Goal: Navigation & Orientation: Find specific page/section

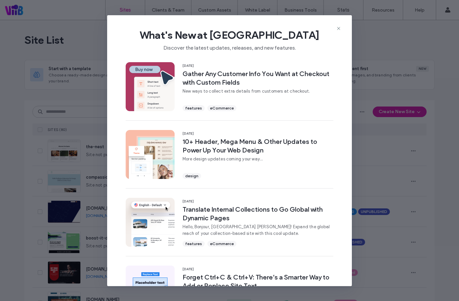
click at [339, 28] on icon at bounding box center [338, 28] width 5 height 5
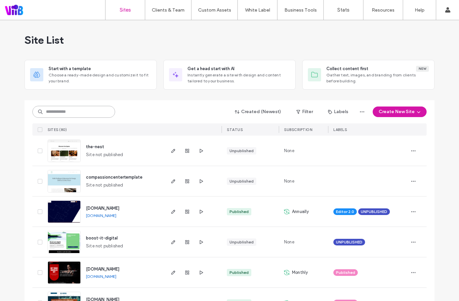
click at [75, 112] on input at bounding box center [73, 112] width 83 height 12
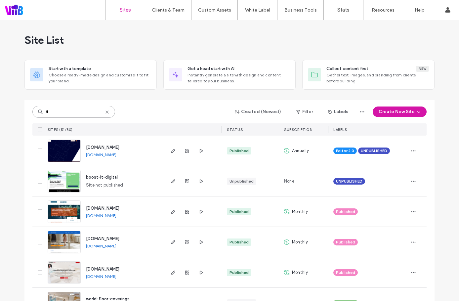
paste input "**********"
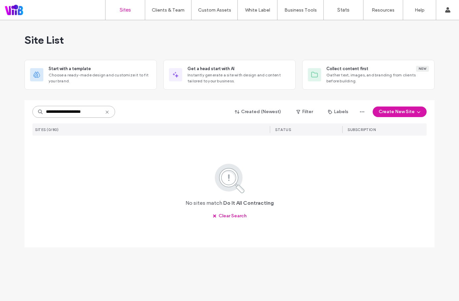
click at [55, 111] on input "**********" at bounding box center [73, 112] width 83 height 12
drag, startPoint x: 62, startPoint y: 111, endPoint x: 238, endPoint y: 124, distance: 176.8
click at [139, 116] on div "**********" at bounding box center [229, 112] width 394 height 13
type input "***"
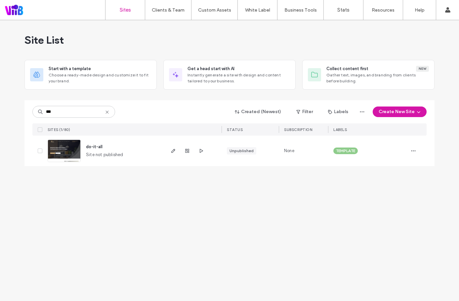
click at [100, 148] on span "do-it-all" at bounding box center [94, 146] width 17 height 5
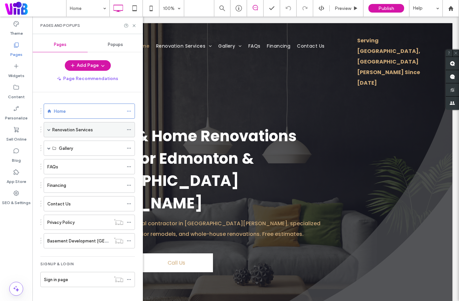
click at [74, 129] on label "Renovation Services" at bounding box center [72, 130] width 41 height 12
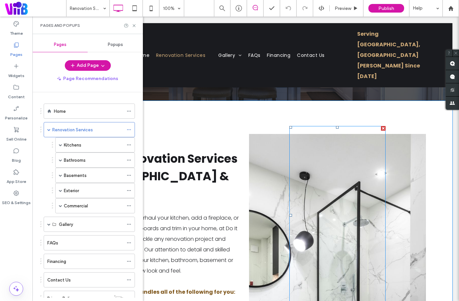
scroll to position [198, 0]
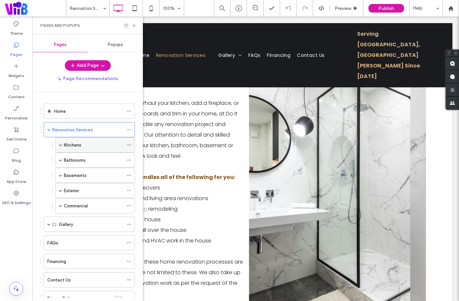
click at [61, 146] on span at bounding box center [60, 144] width 3 height 3
click at [60, 157] on span at bounding box center [60, 160] width 3 height 15
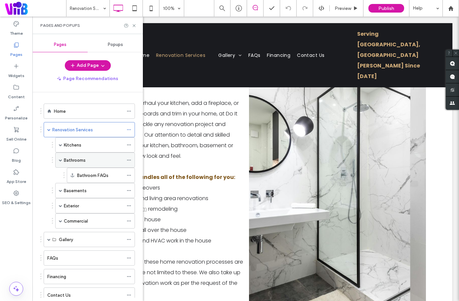
click at [60, 157] on span at bounding box center [60, 160] width 3 height 15
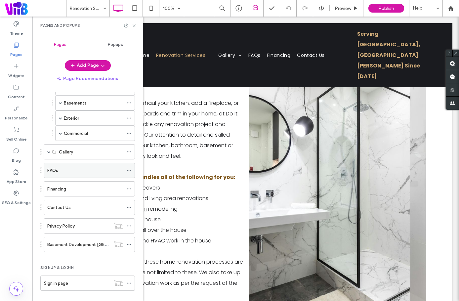
scroll to position [74, 0]
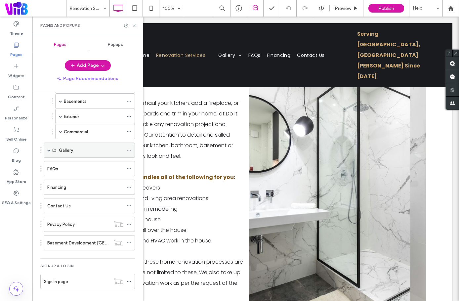
click at [50, 152] on span at bounding box center [48, 150] width 3 height 15
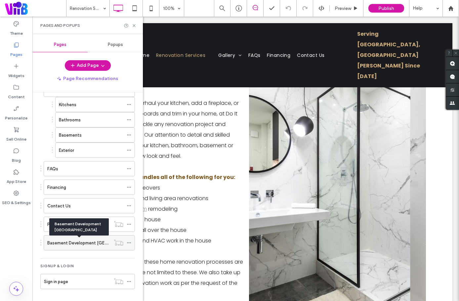
click at [63, 246] on label "Basement Development Edmonton" at bounding box center [94, 243] width 94 height 12
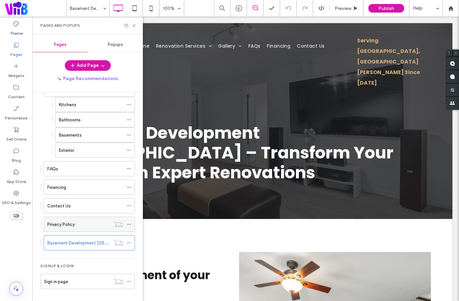
click at [68, 226] on label "Privacy Policy" at bounding box center [60, 225] width 27 height 12
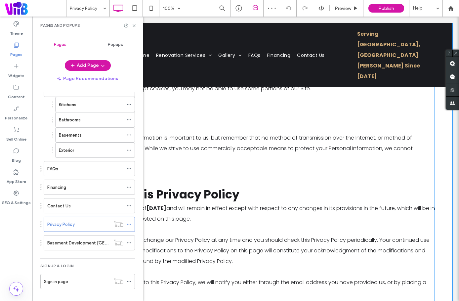
scroll to position [395, 0]
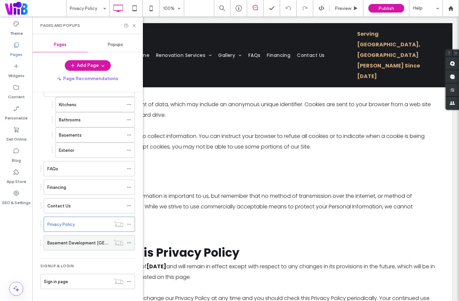
click at [83, 244] on label "Basement Development Edmonton" at bounding box center [94, 243] width 94 height 12
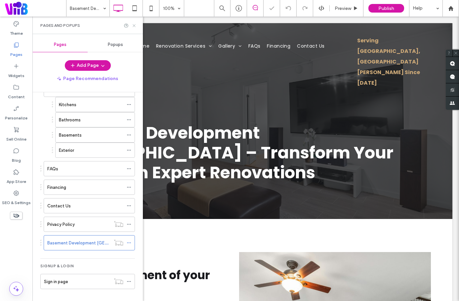
click at [135, 26] on use at bounding box center [134, 25] width 3 height 3
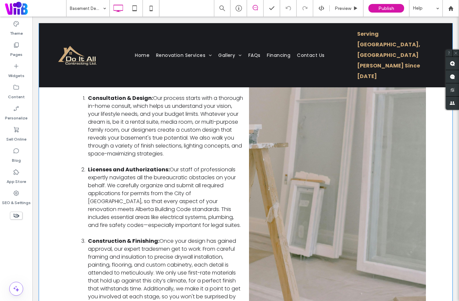
scroll to position [1224, 0]
